Goal: Task Accomplishment & Management: Manage account settings

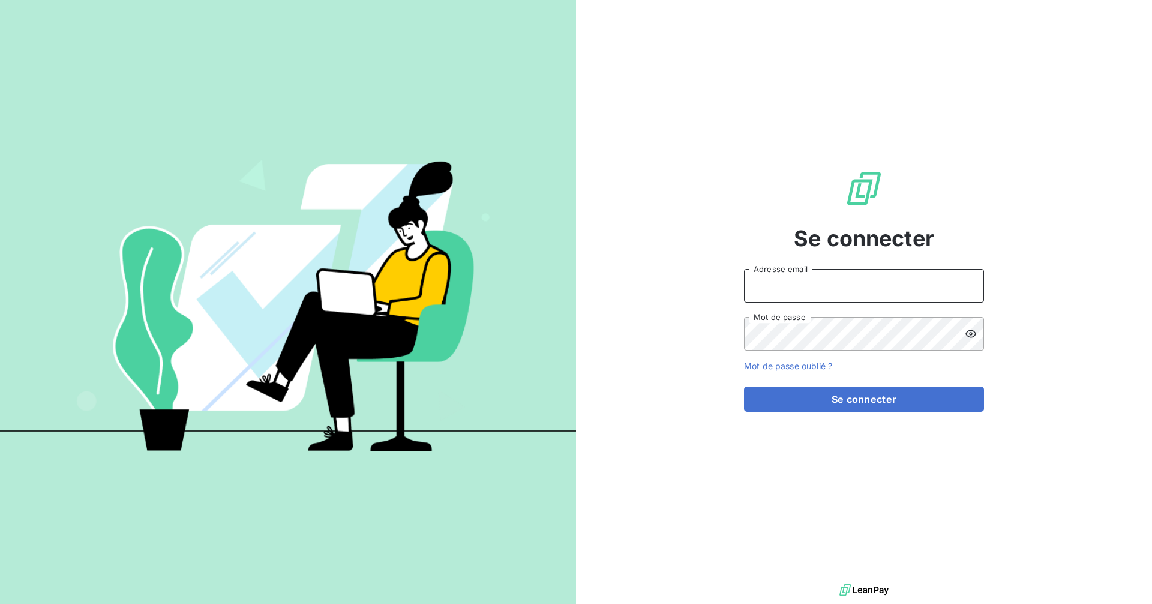
click at [799, 292] on input "Adresse email" at bounding box center [864, 286] width 240 height 34
type input "[EMAIL_ADDRESS][DOMAIN_NAME]"
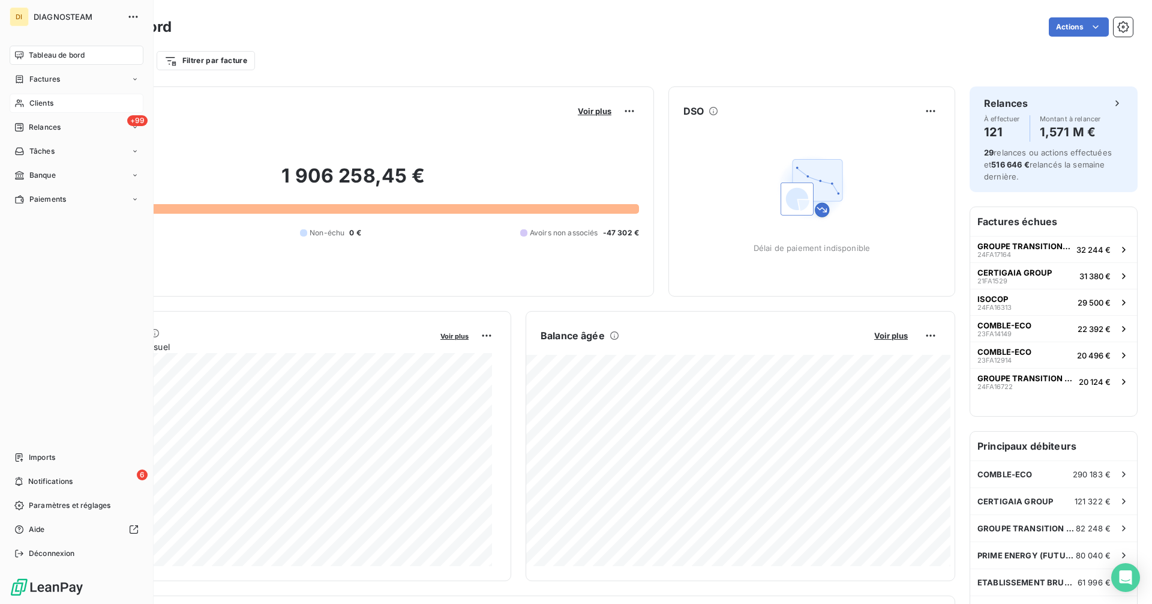
click at [41, 104] on span "Clients" at bounding box center [41, 103] width 24 height 11
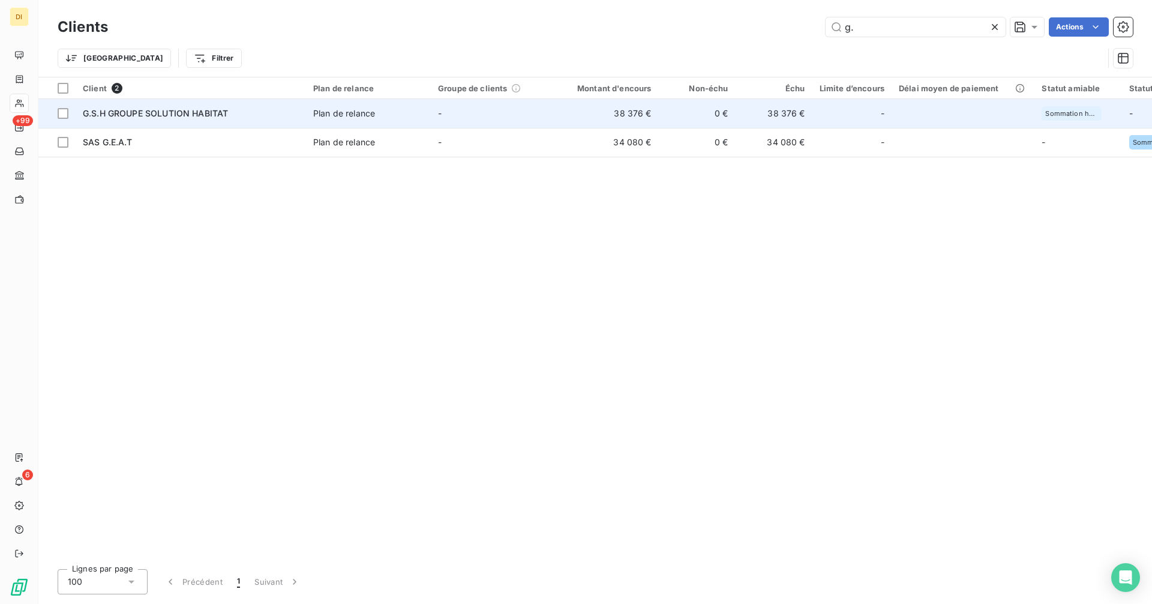
type input "g."
click at [453, 111] on td "-" at bounding box center [493, 113] width 125 height 29
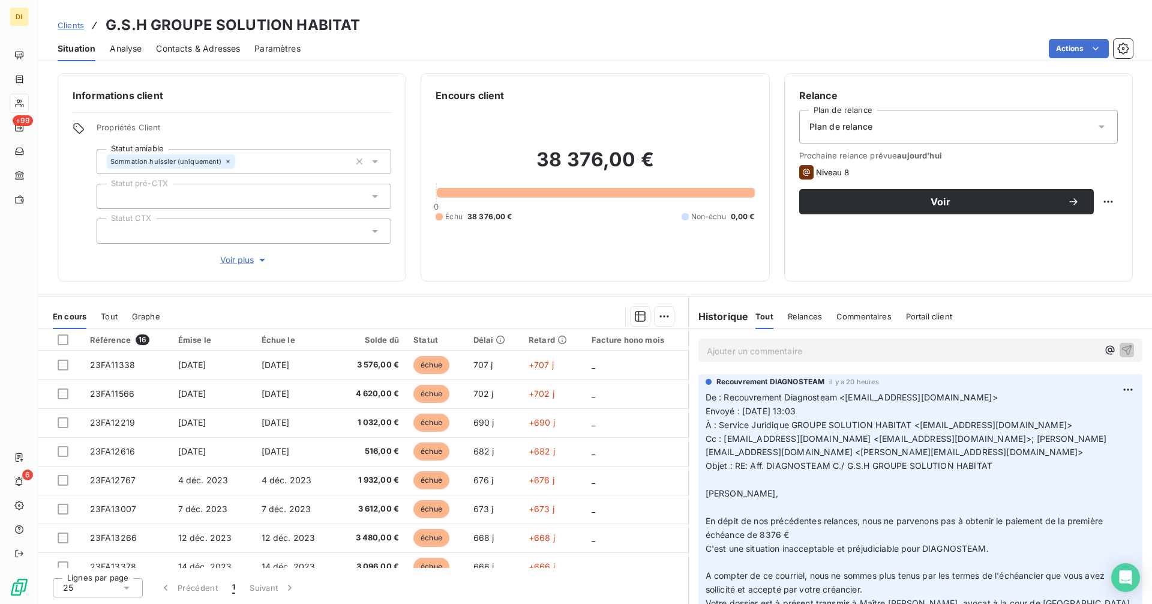
click at [773, 349] on p "Ajouter un commentaire ﻿" at bounding box center [902, 350] width 391 height 15
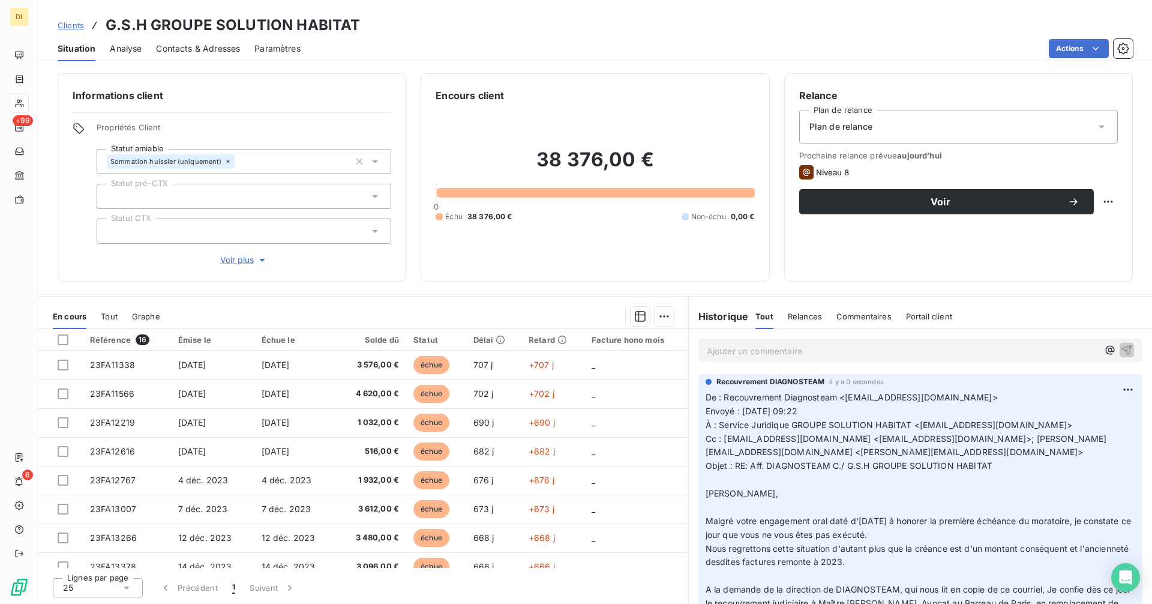
click at [78, 26] on span "Clients" at bounding box center [71, 25] width 26 height 10
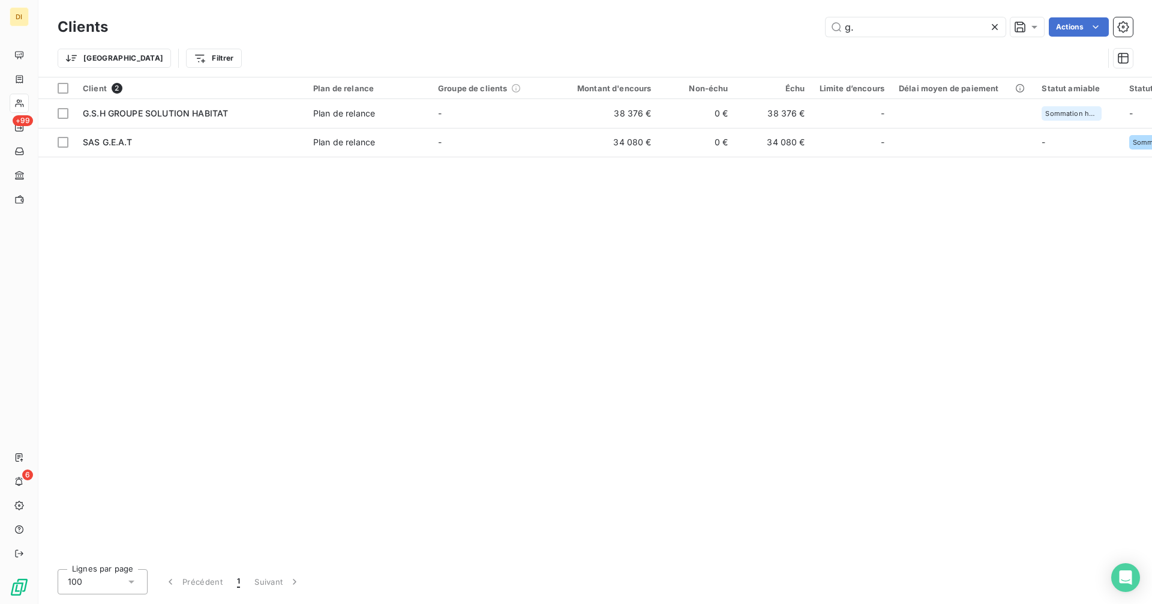
type input "g"
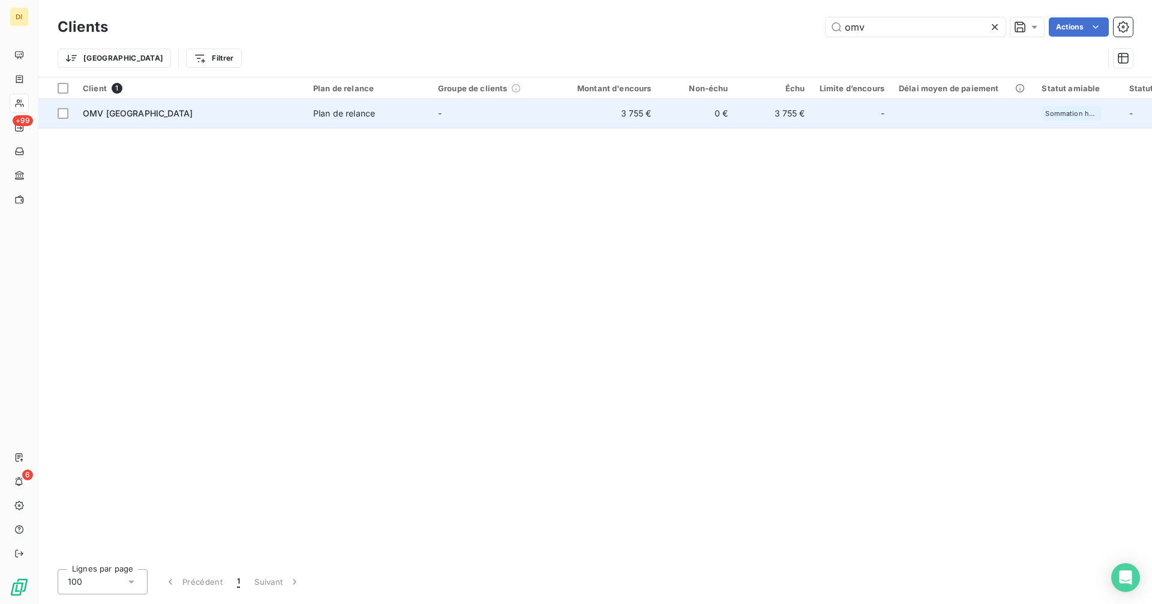
type input "omv"
click at [606, 114] on td "3 755 €" at bounding box center [607, 113] width 103 height 29
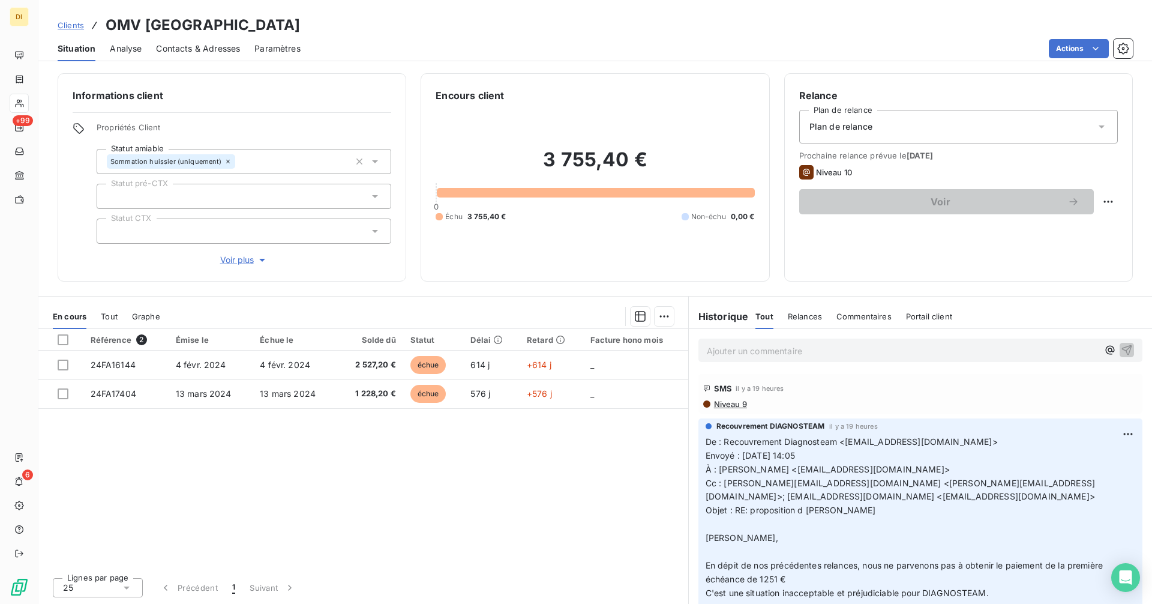
click at [770, 356] on p "Ajouter un commentaire ﻿" at bounding box center [902, 350] width 391 height 15
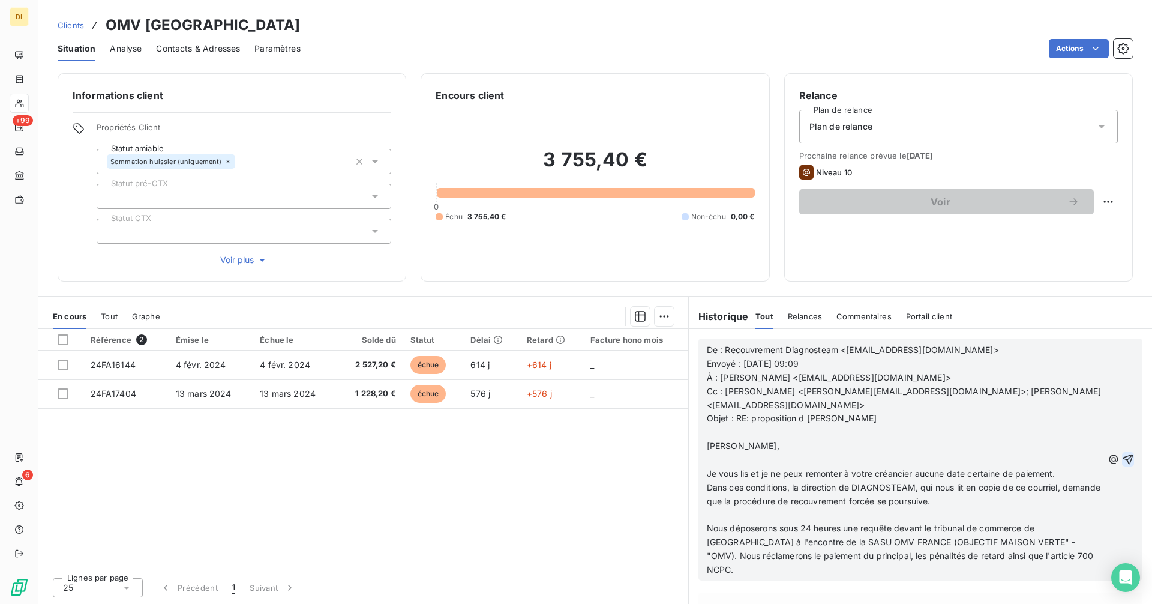
click at [1123, 454] on icon "button" at bounding box center [1128, 459] width 10 height 10
